Goal: Task Accomplishment & Management: Use online tool/utility

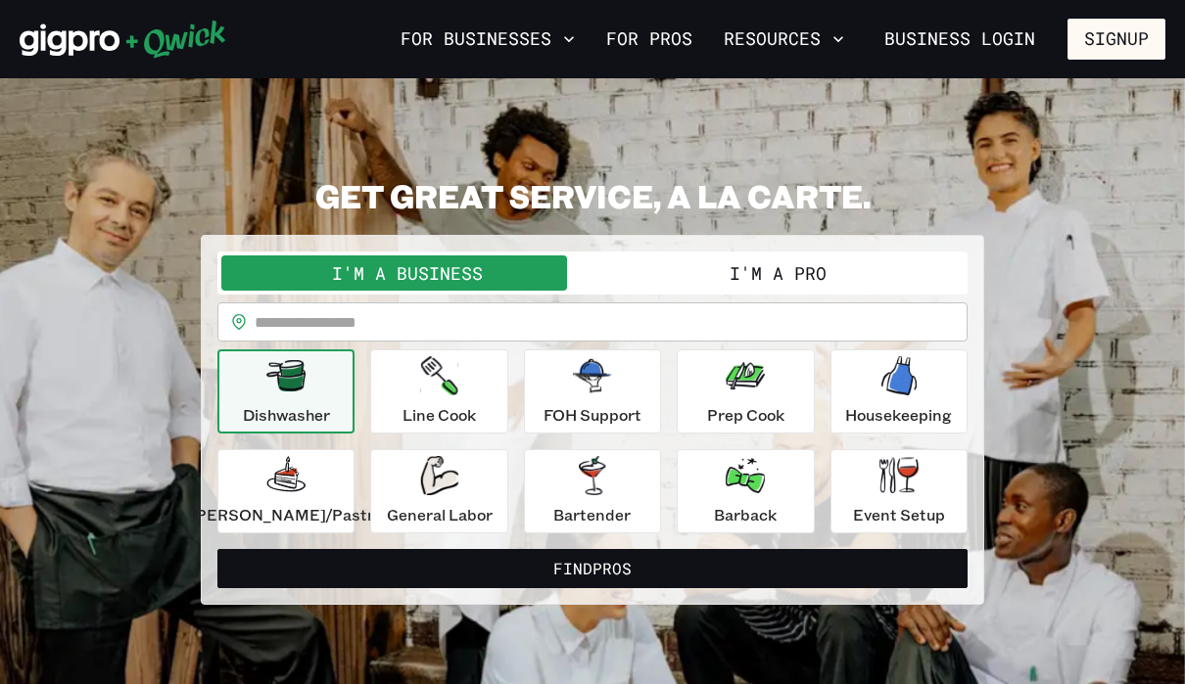
click at [699, 288] on button "I'm a Pro" at bounding box center [777, 273] width 371 height 35
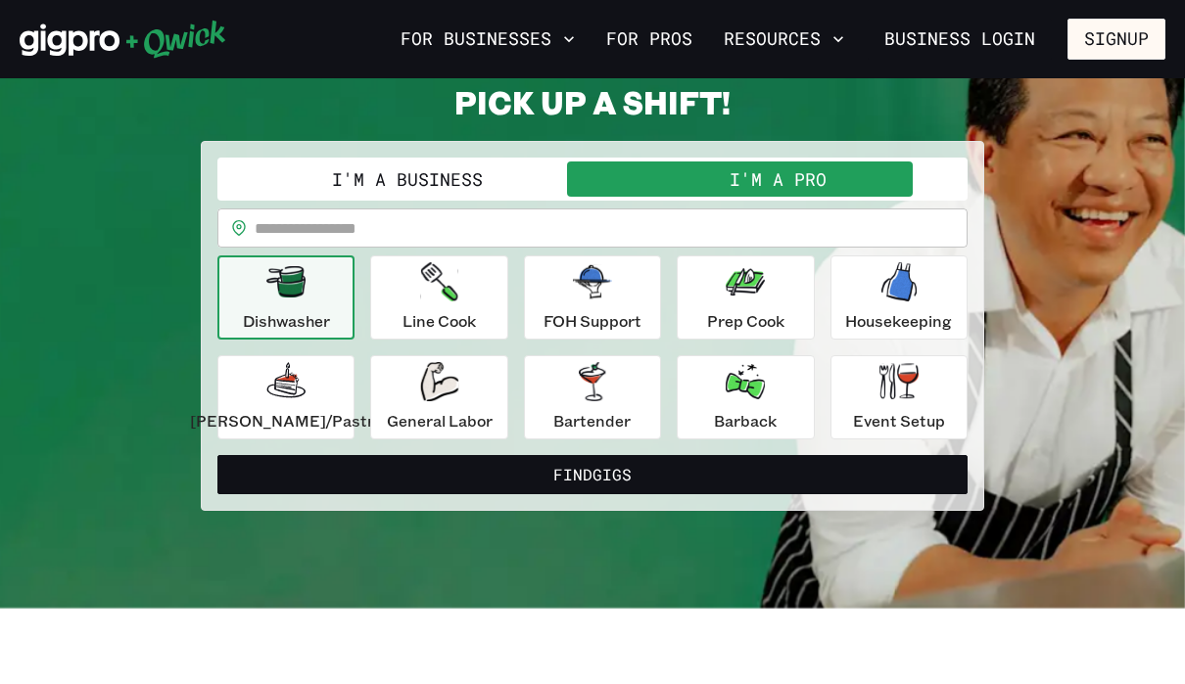
scroll to position [3, 0]
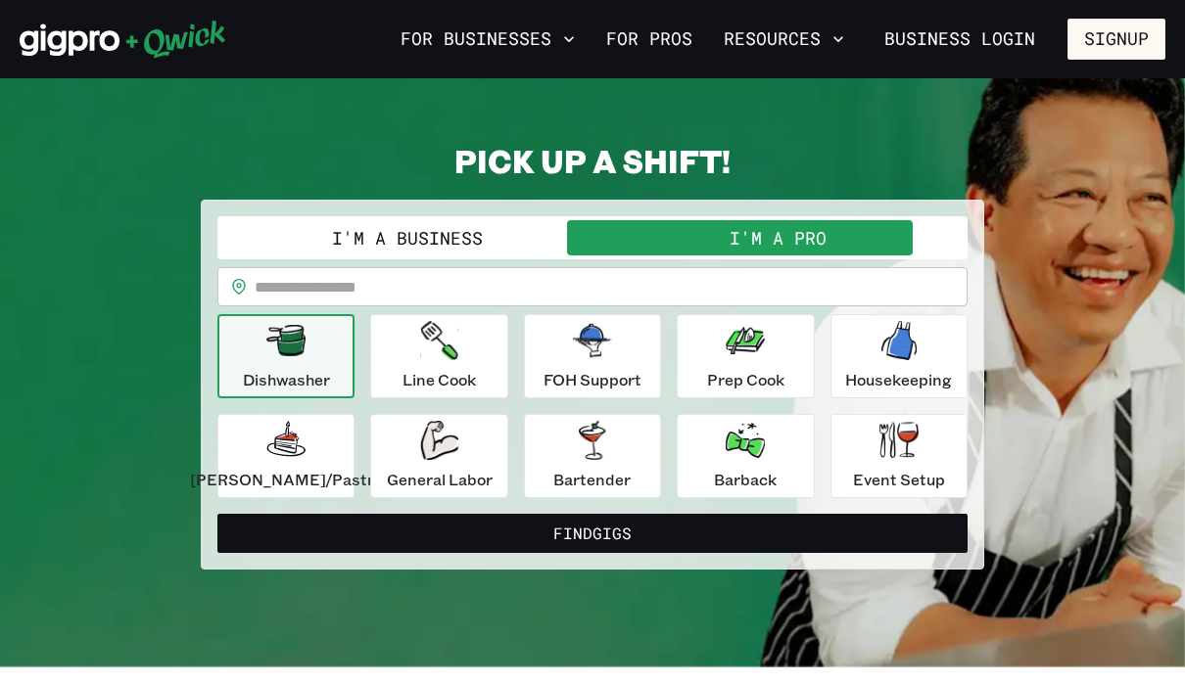
click at [333, 288] on input "text" at bounding box center [611, 286] width 713 height 39
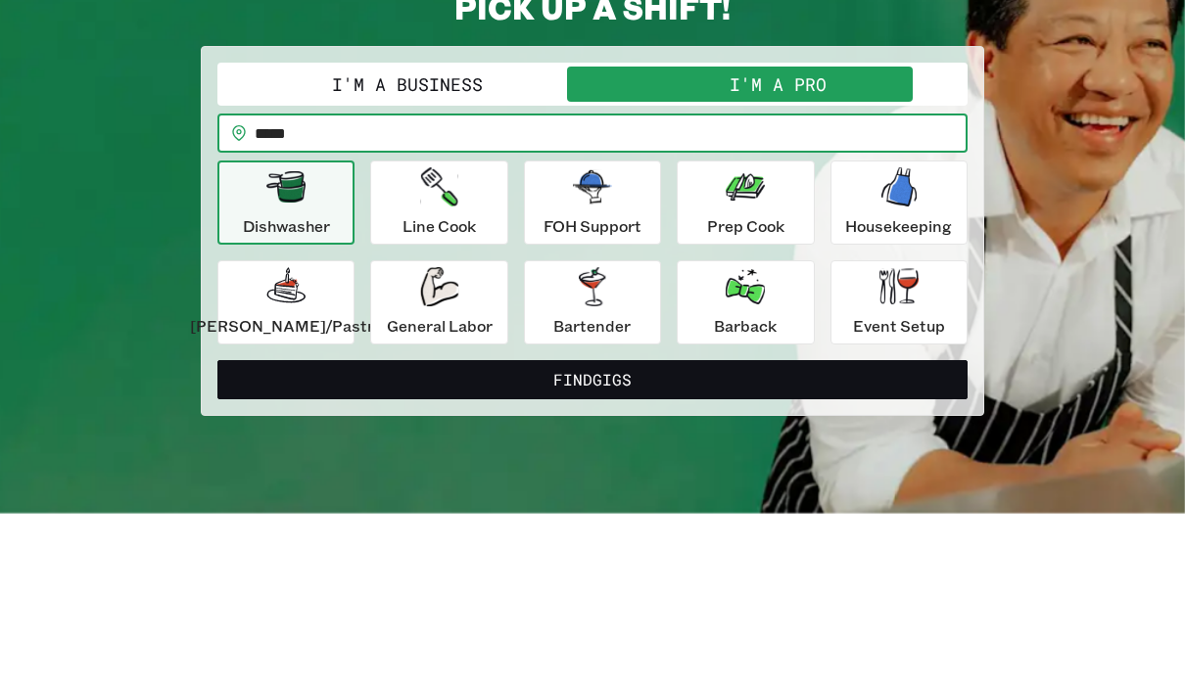
scroll to position [190, 0]
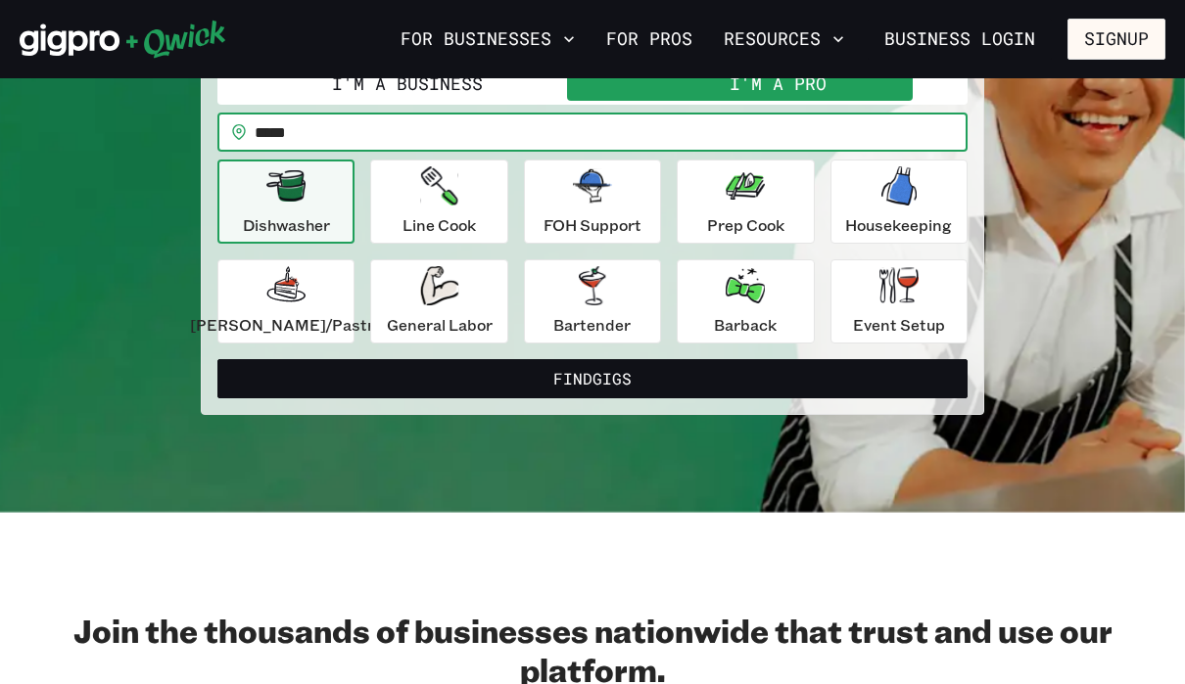
type input "*****"
click at [577, 306] on div "Bartender" at bounding box center [591, 301] width 77 height 71
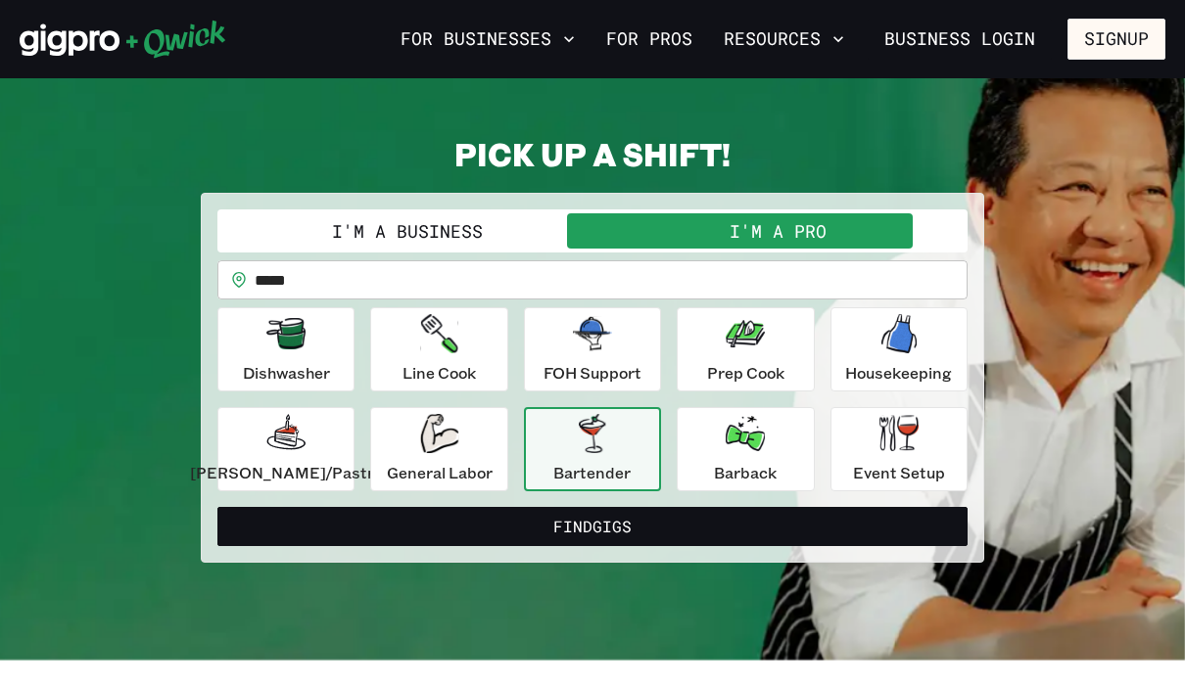
scroll to position [41, 0]
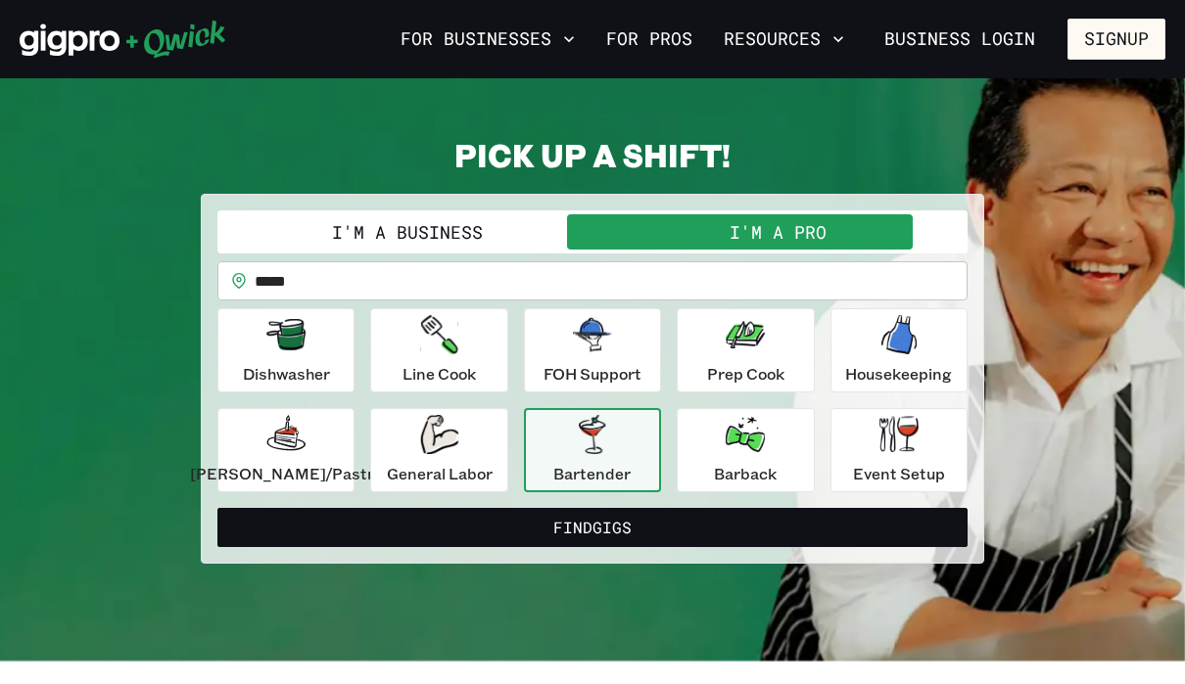
click at [438, 521] on button "Find Gigs" at bounding box center [592, 527] width 750 height 39
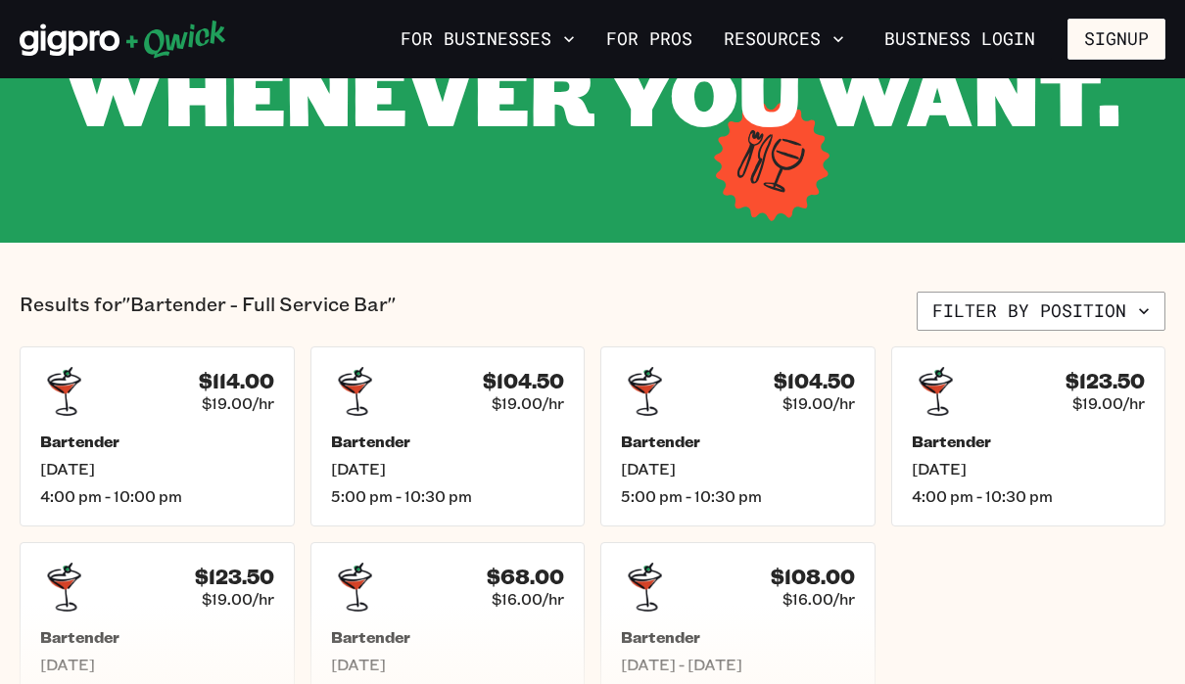
scroll to position [277, 0]
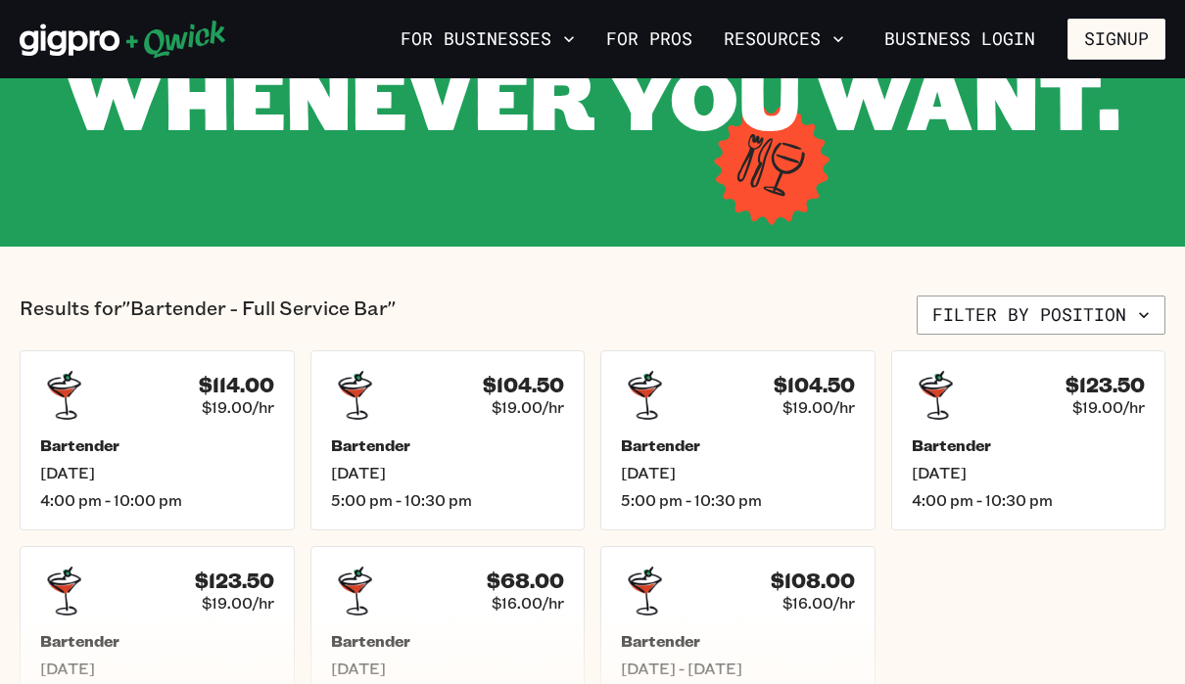
click at [211, 465] on span "[DATE]" at bounding box center [157, 473] width 234 height 20
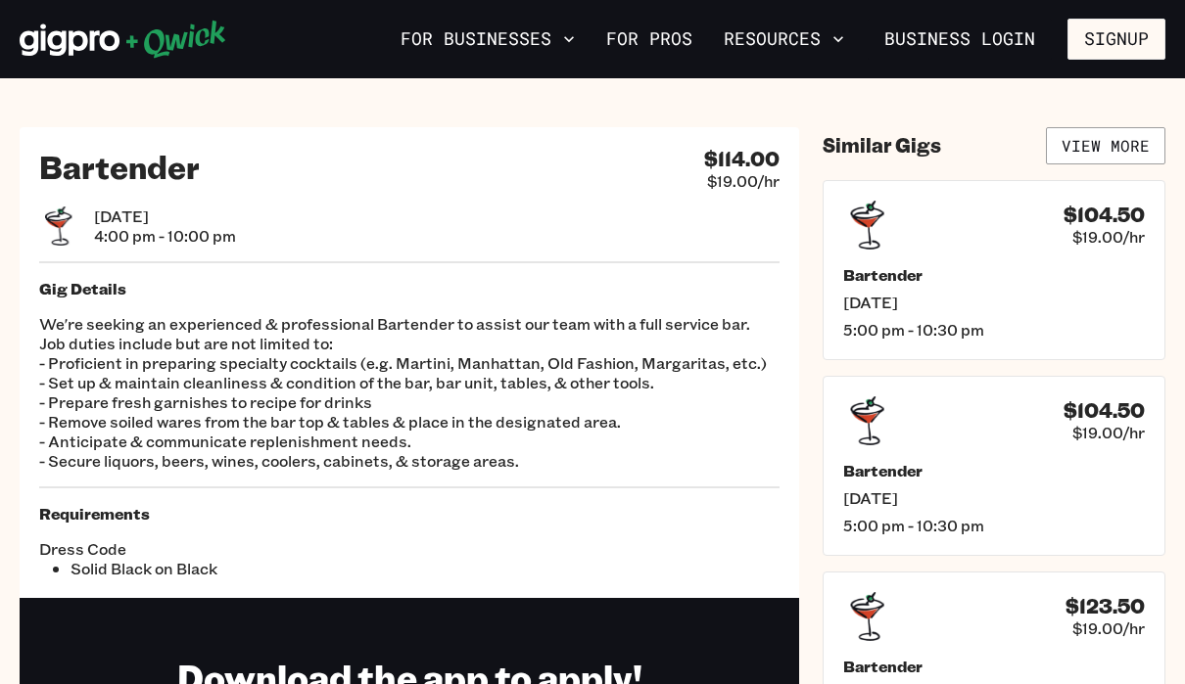
click at [920, 277] on h5 "Bartender" at bounding box center [994, 275] width 302 height 20
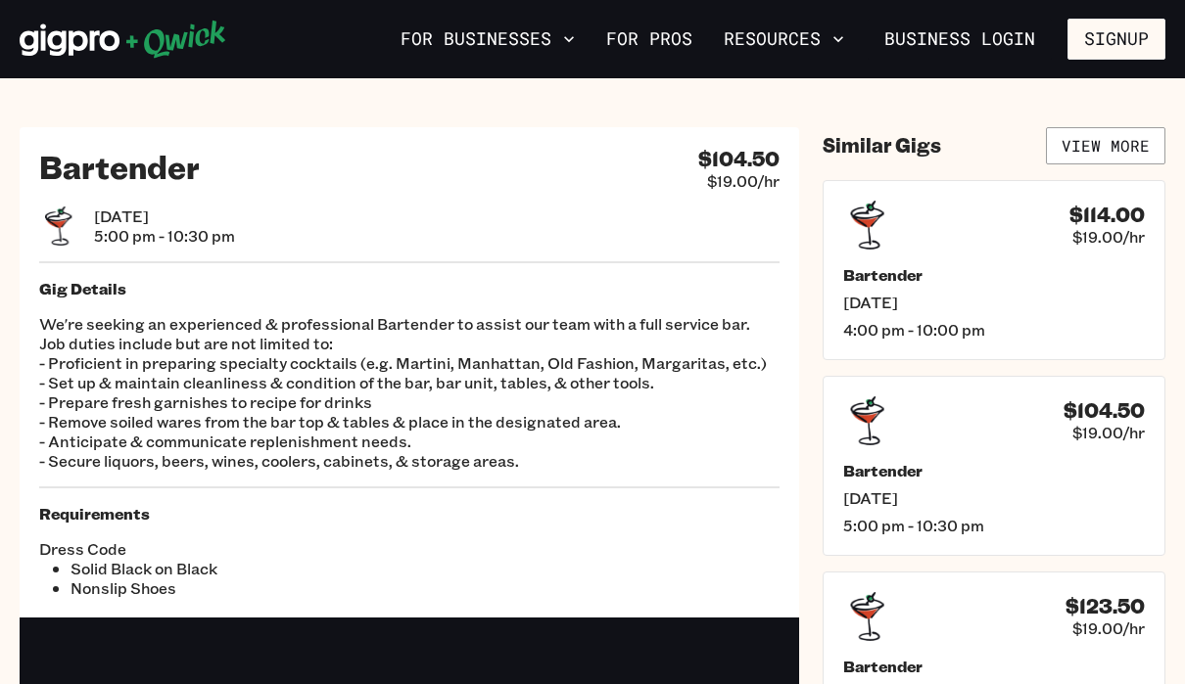
click at [71, 229] on icon at bounding box center [58, 226] width 26 height 39
click at [80, 188] on div "Bartender" at bounding box center [119, 169] width 161 height 44
click at [740, 160] on h4 "$104.50" at bounding box center [738, 159] width 81 height 24
click at [660, 39] on link "For Pros" at bounding box center [649, 39] width 102 height 33
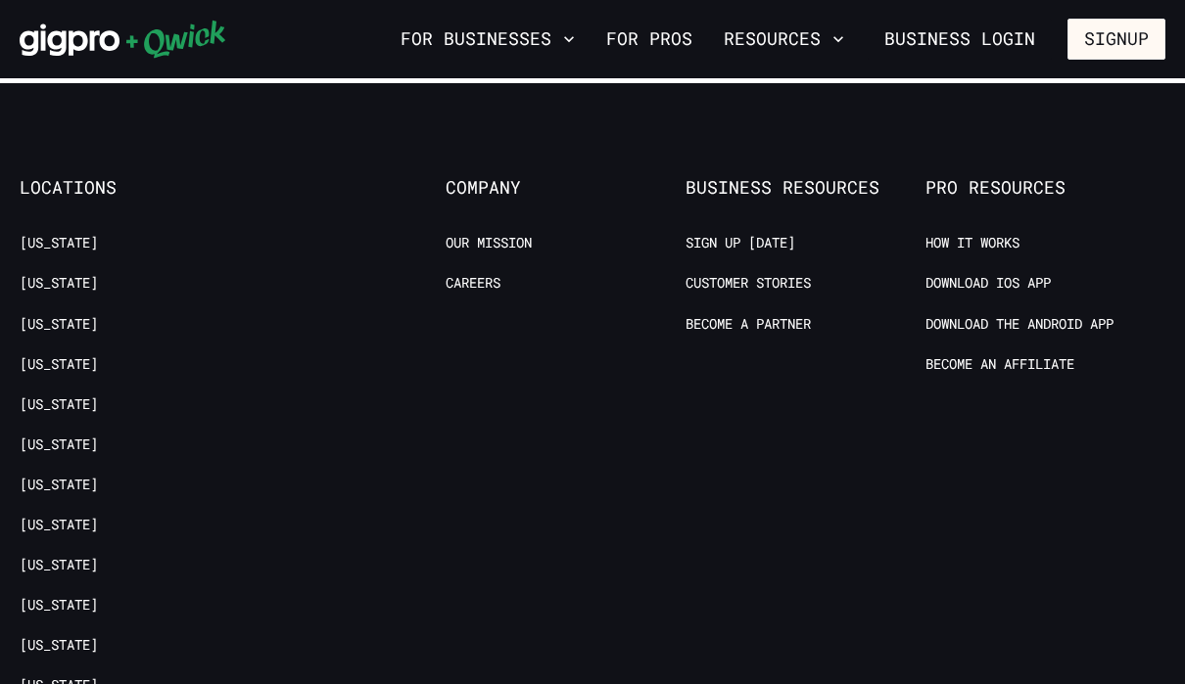
scroll to position [3706, 0]
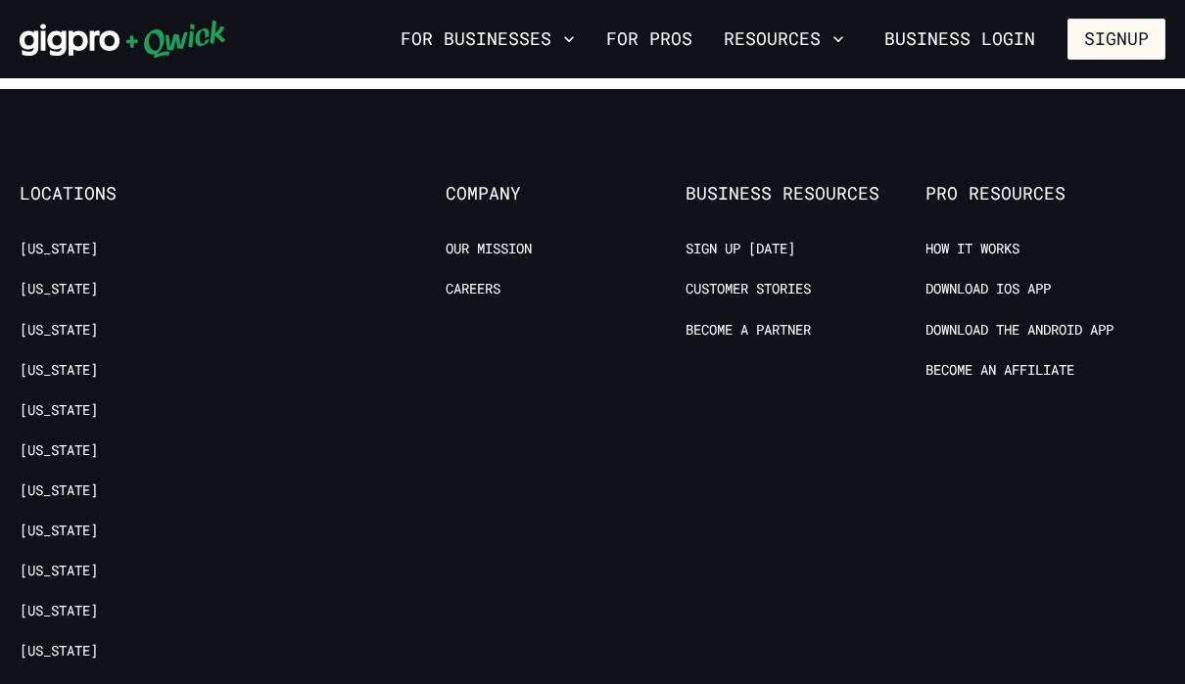
click at [968, 271] on ul "How it Works Download IOS App Download the Android App Become an Affiliate" at bounding box center [1045, 320] width 240 height 161
click at [941, 280] on link "Download IOS App" at bounding box center [987, 289] width 125 height 19
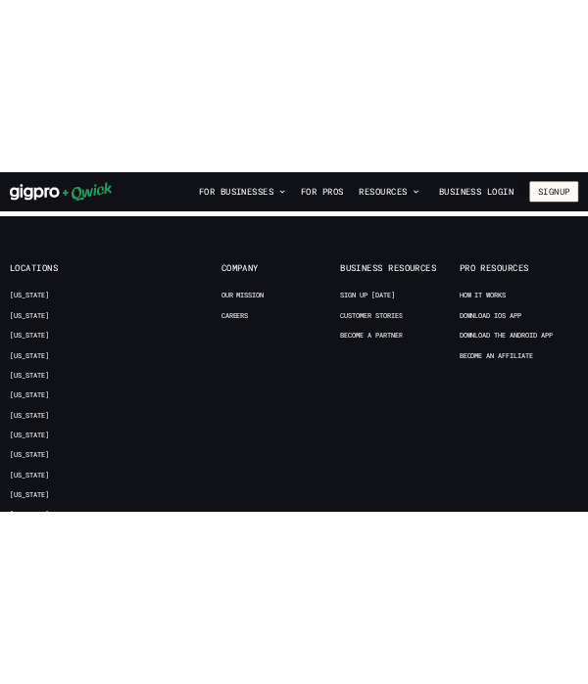
scroll to position [4428, 0]
